Goal: Navigation & Orientation: Find specific page/section

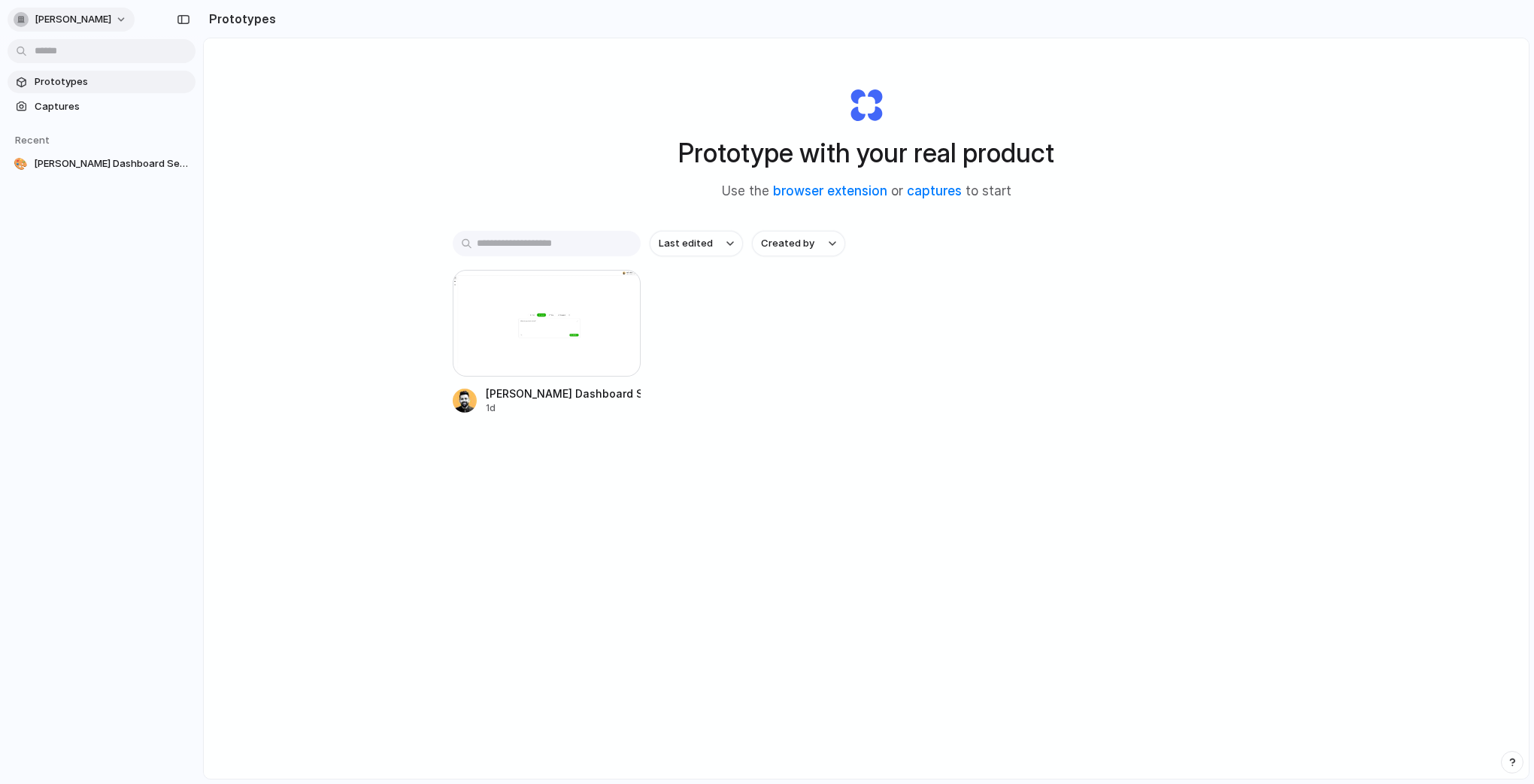
click at [108, 14] on button "[PERSON_NAME]" at bounding box center [71, 20] width 127 height 24
click at [108, 14] on div "Settings Invite members Change theme Sign out" at bounding box center [767, 392] width 1534 height 784
click at [314, 102] on div "Prototype with your real product Use the browser extension or captures to start…" at bounding box center [866, 448] width 1325 height 820
click at [916, 191] on link "captures" at bounding box center [934, 191] width 55 height 15
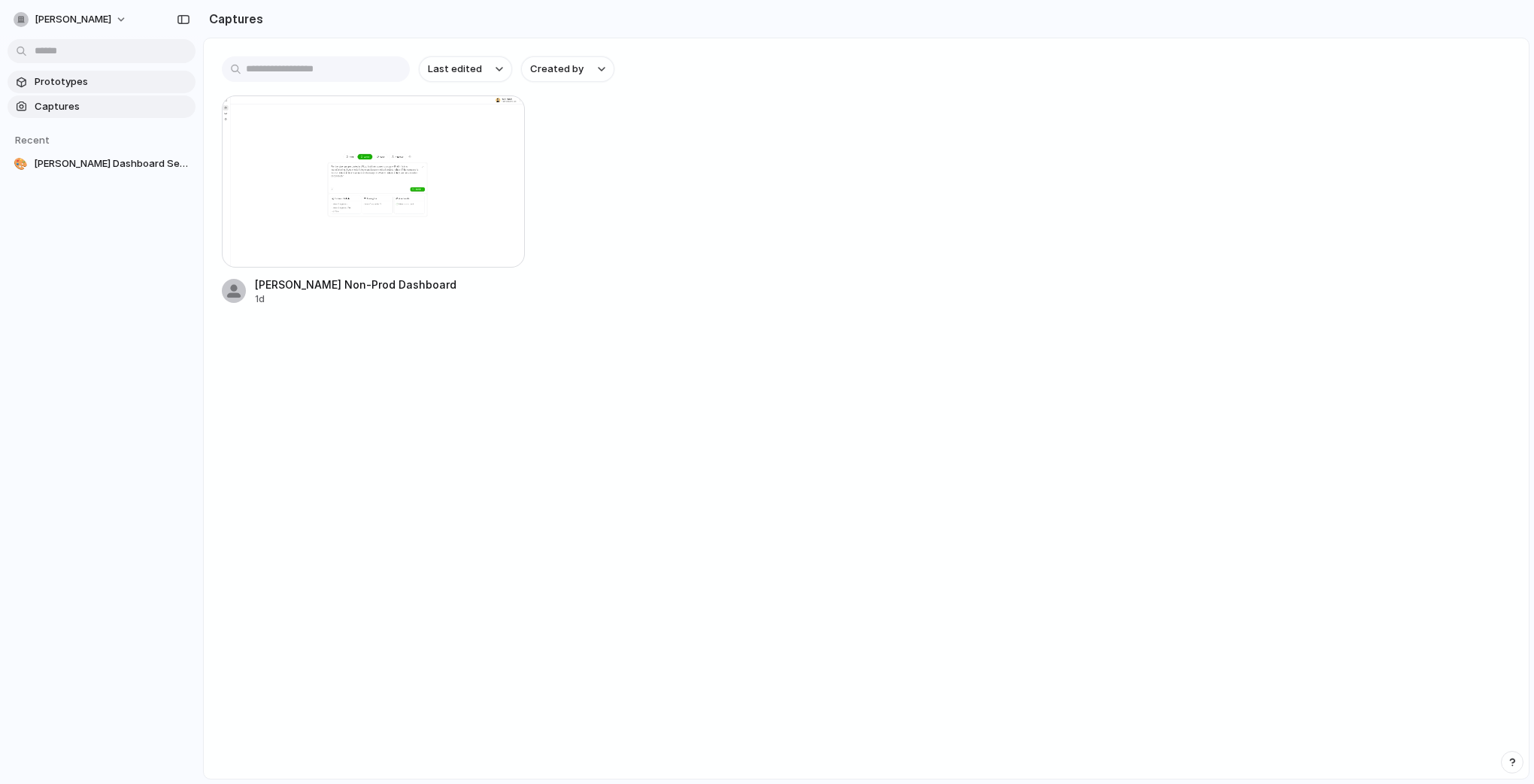
click at [88, 85] on span "Prototypes" at bounding box center [112, 81] width 155 height 15
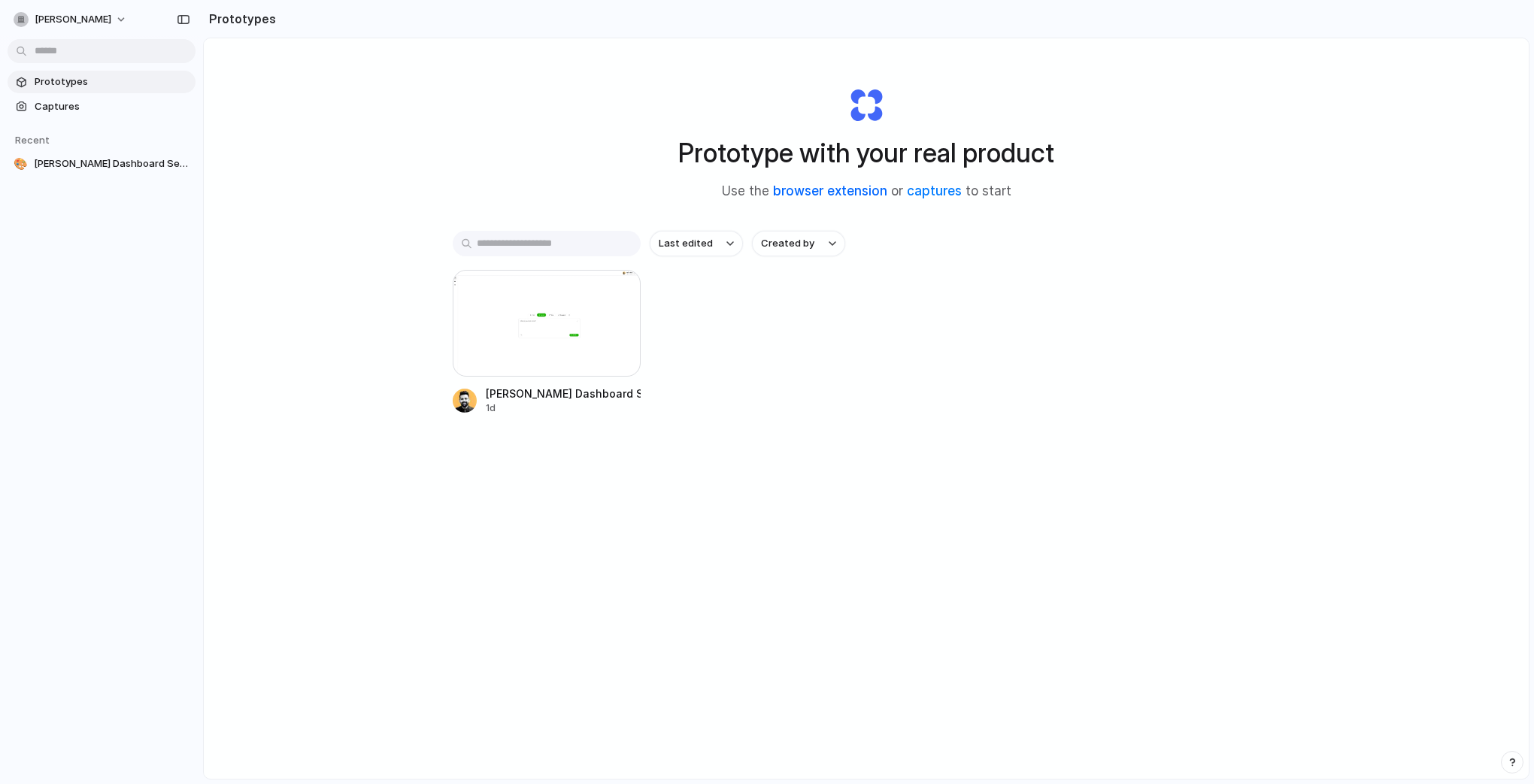
click at [827, 193] on link "browser extension" at bounding box center [830, 191] width 115 height 15
